Goal: Transaction & Acquisition: Book appointment/travel/reservation

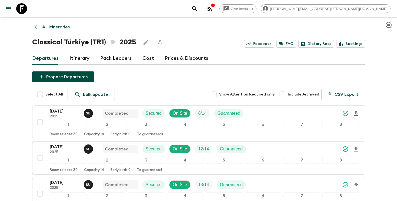
click at [41, 28] on link "All itineraries" at bounding box center [52, 27] width 40 height 11
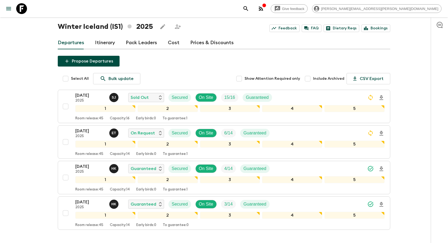
scroll to position [15, 0]
click at [249, 8] on icon "search adventures" at bounding box center [246, 8] width 6 height 6
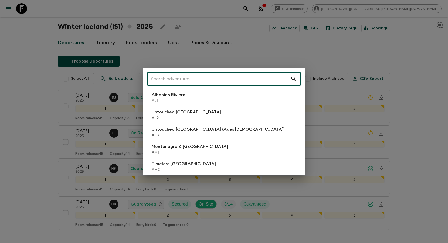
click at [177, 81] on input "text" at bounding box center [218, 79] width 143 height 15
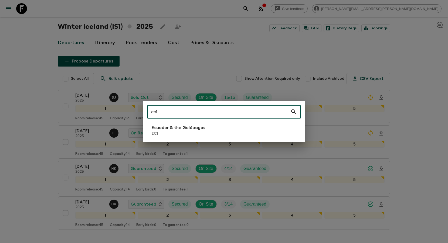
type input "ec1"
click at [166, 131] on p "Ecuador & the Galápagos" at bounding box center [178, 128] width 53 height 6
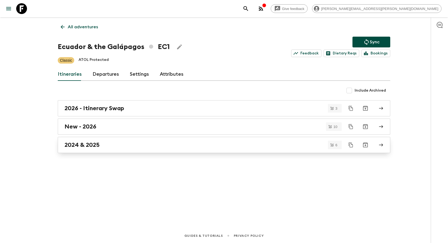
click at [233, 146] on div "2024 & 2025" at bounding box center [219, 145] width 309 height 7
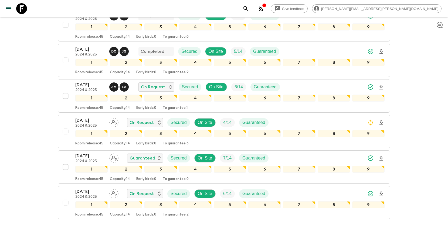
scroll to position [123, 0]
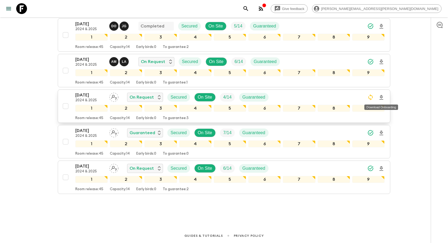
click at [381, 97] on icon "Download Onboarding" at bounding box center [381, 97] width 6 height 6
